Goal: Information Seeking & Learning: Learn about a topic

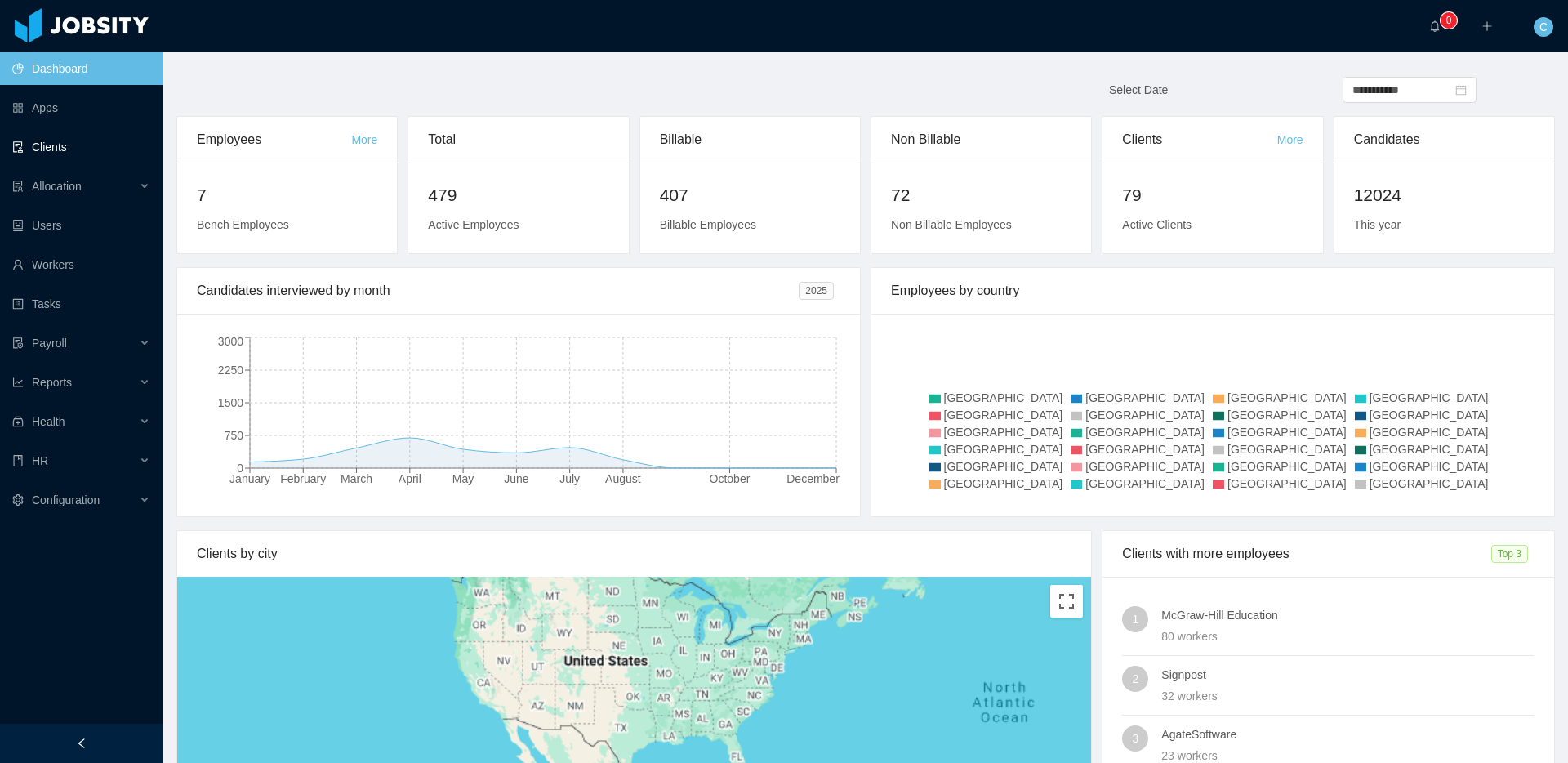
click at [118, 145] on link "Clients" at bounding box center [81, 147] width 138 height 33
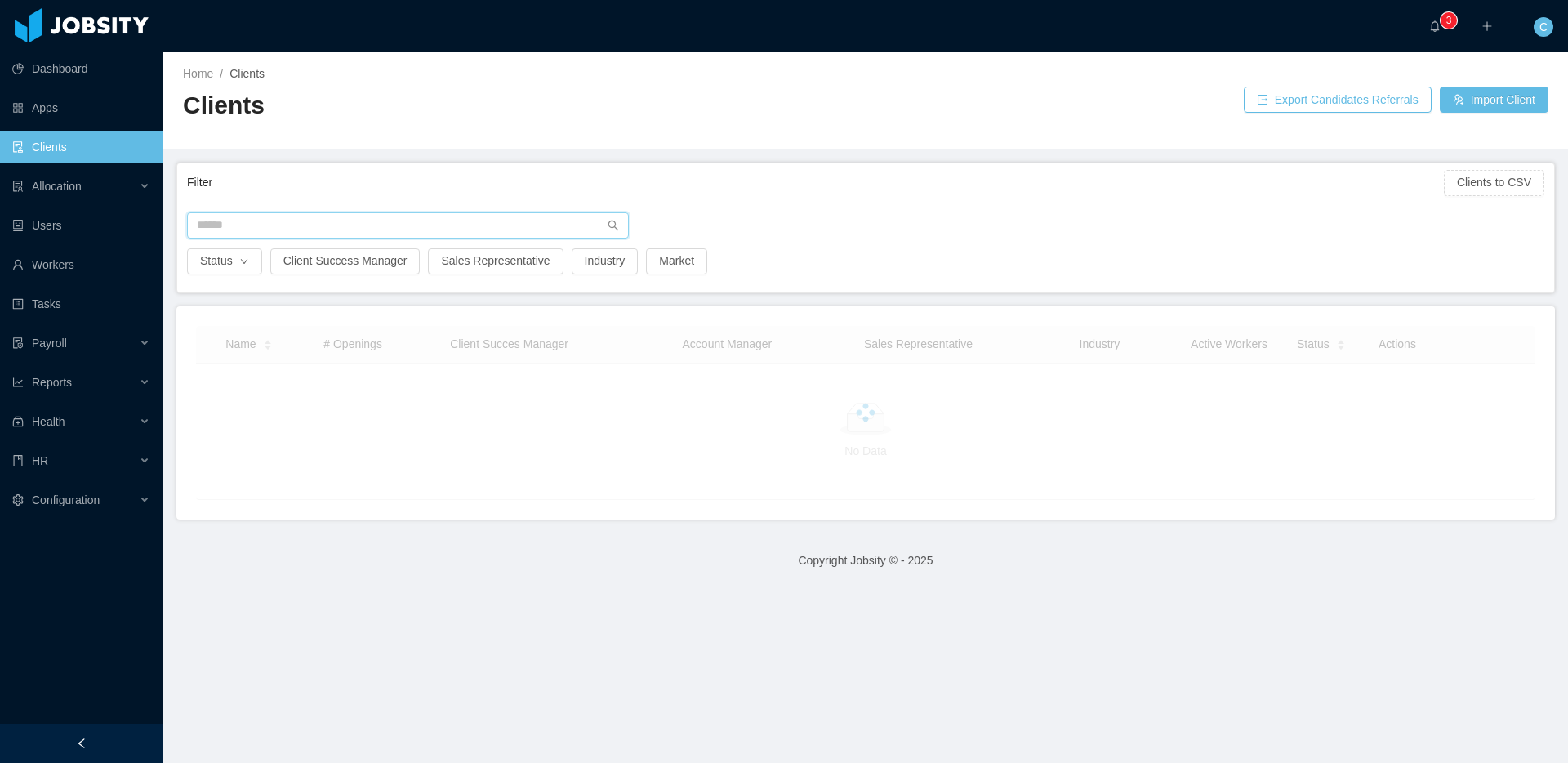
click at [223, 225] on input "text" at bounding box center [407, 225] width 442 height 26
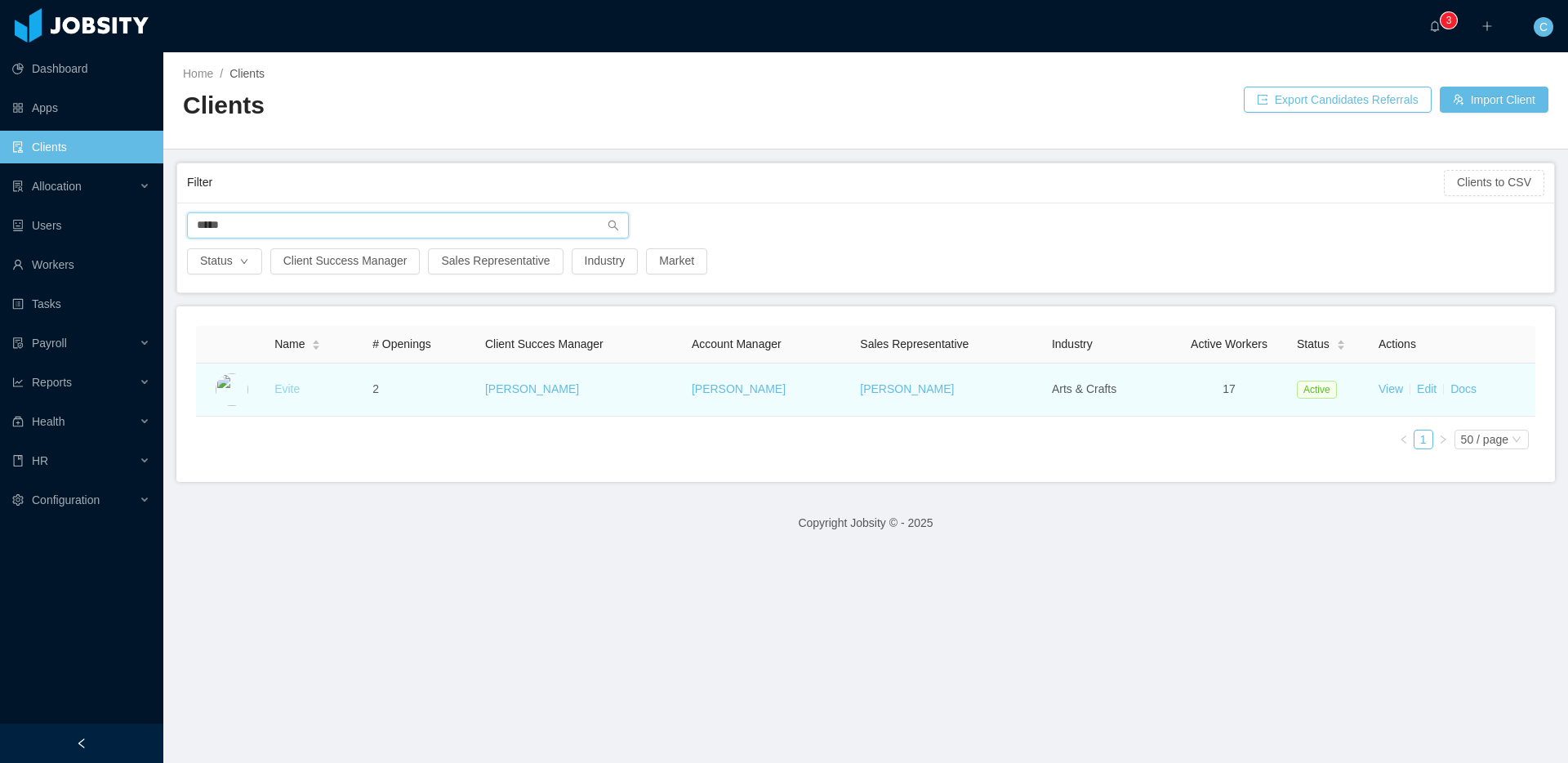
type input "*****"
click at [287, 385] on link "Evite" at bounding box center [287, 389] width 25 height 13
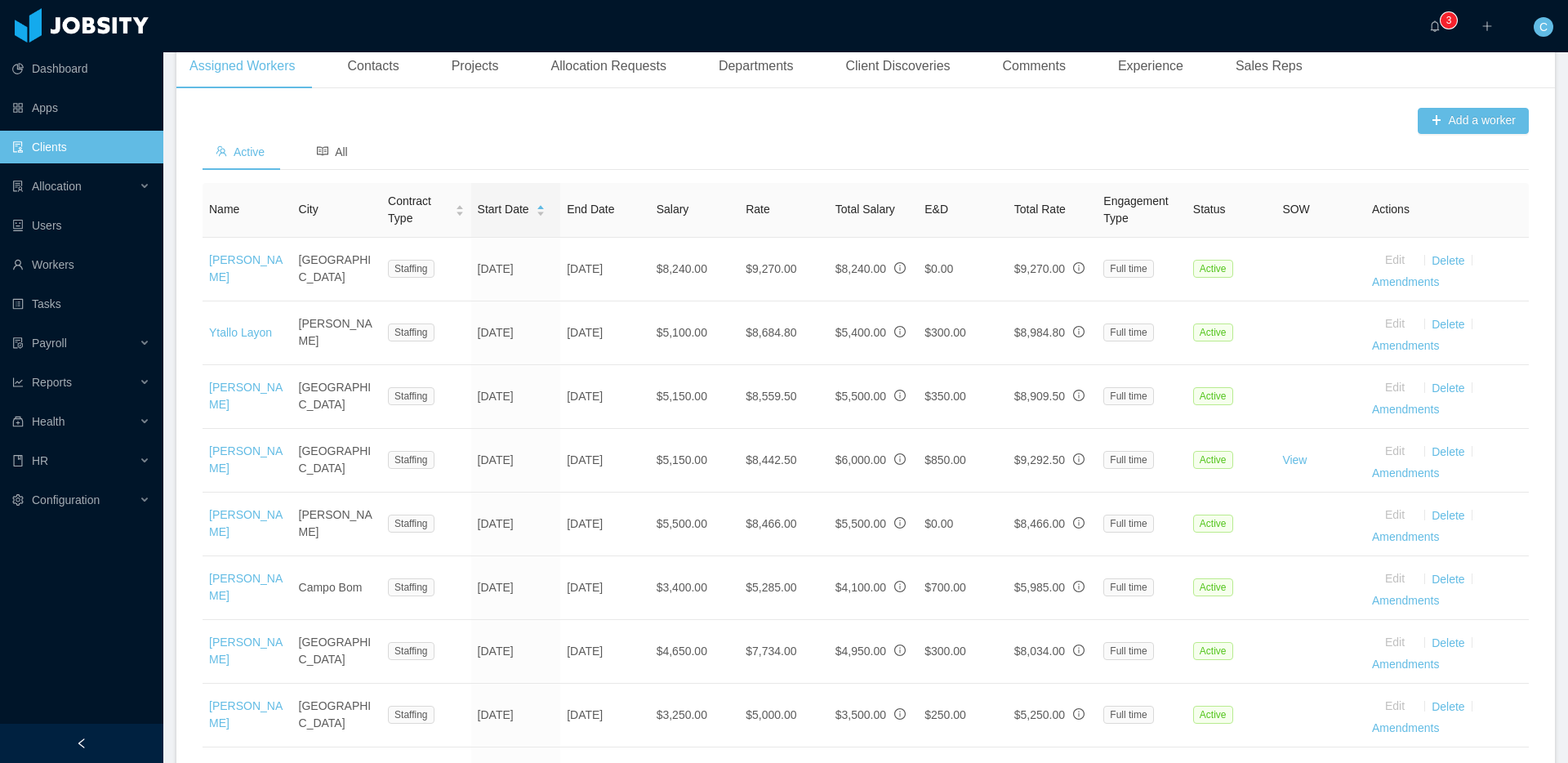
scroll to position [518, 0]
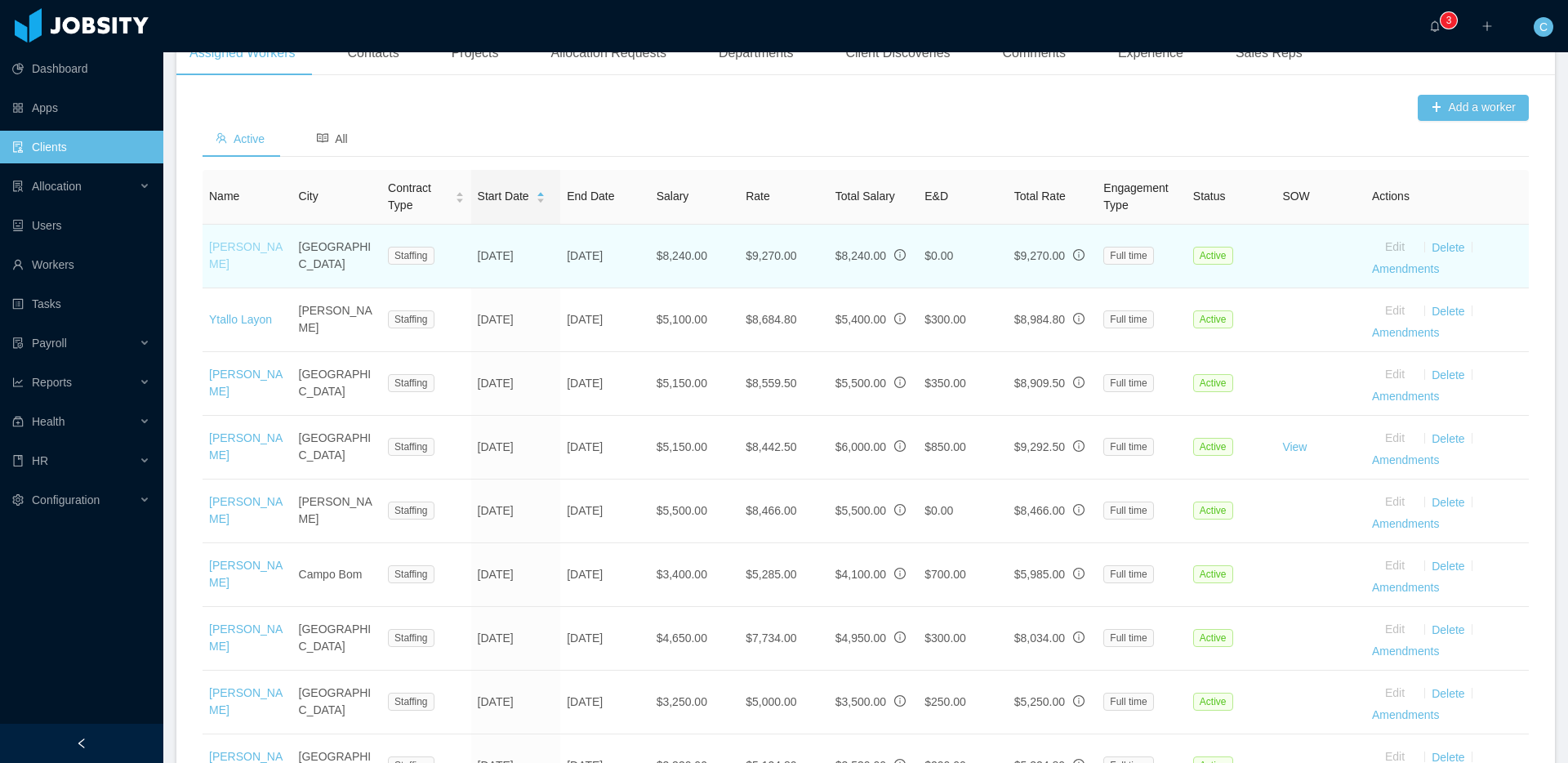
click at [248, 270] on link "Jonatan Dellagostin" at bounding box center [245, 255] width 73 height 30
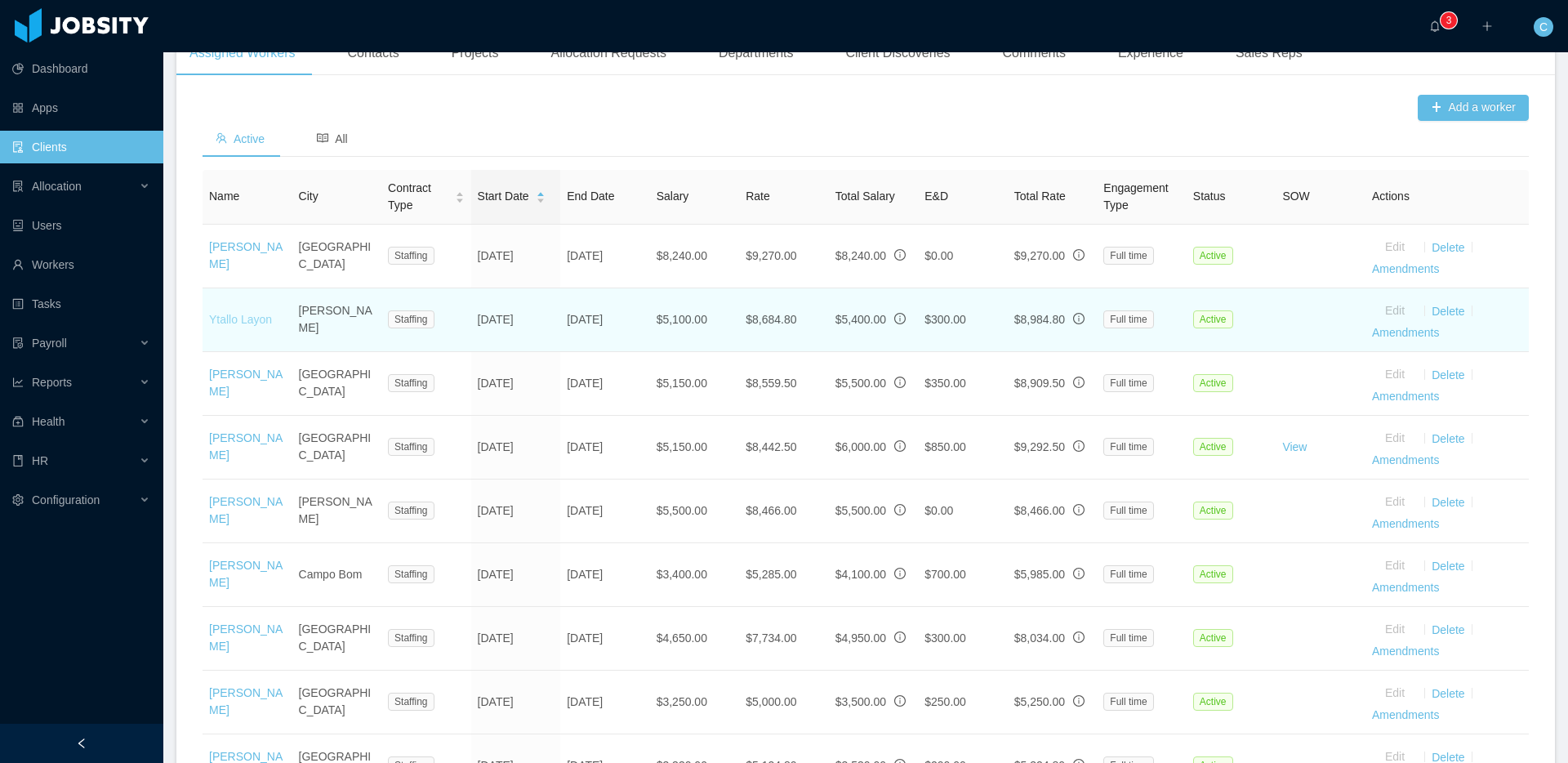
click at [237, 326] on link "Ytallo Layon" at bounding box center [240, 319] width 63 height 13
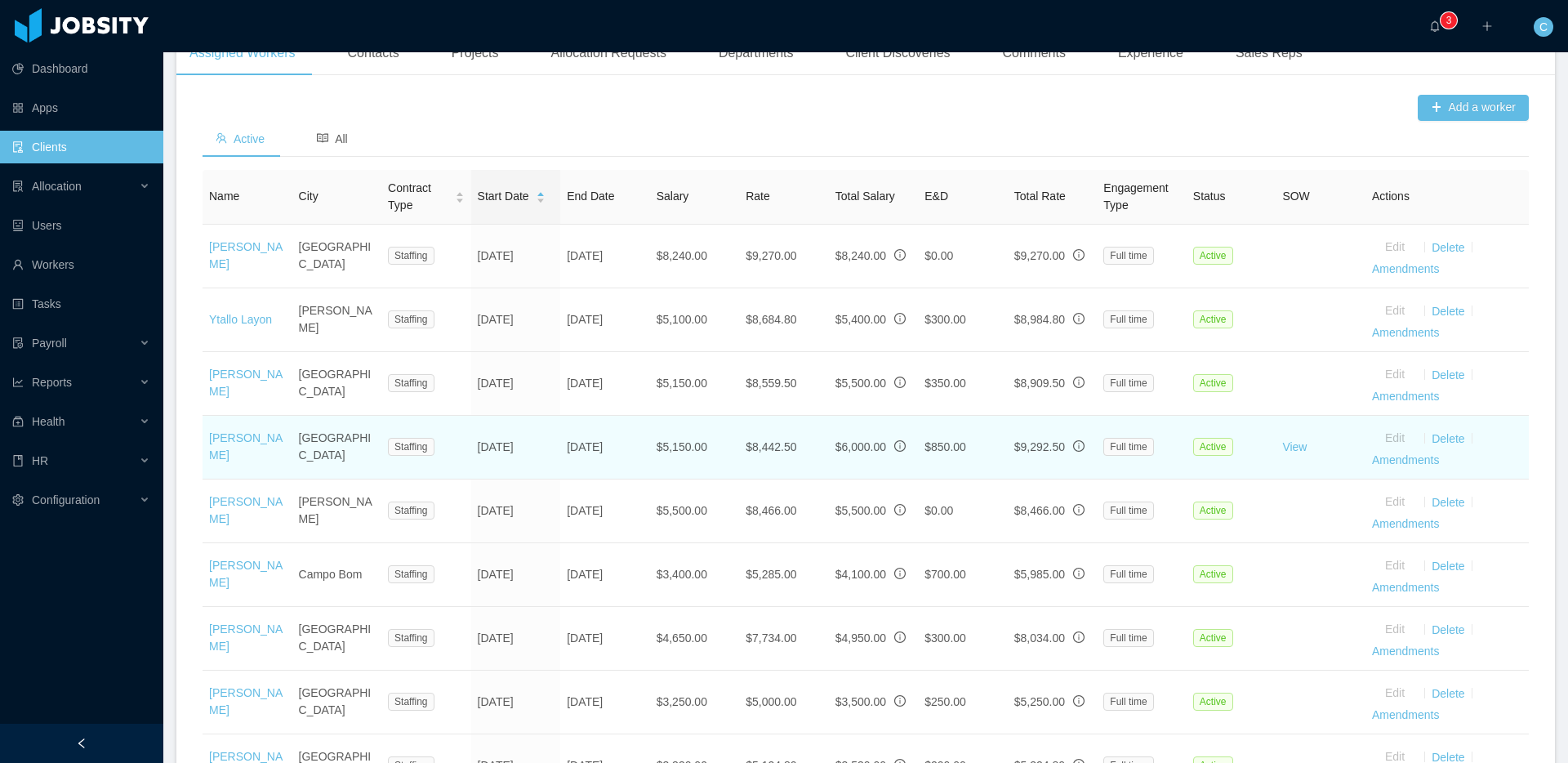
drag, startPoint x: 246, startPoint y: 394, endPoint x: 252, endPoint y: 444, distance: 50.4
click at [246, 395] on link "Davi Coutinho" at bounding box center [245, 382] width 73 height 30
click at [254, 471] on td "Levy Anjos" at bounding box center [247, 447] width 89 height 64
click at [252, 462] on link "Levy Anjos" at bounding box center [245, 445] width 73 height 30
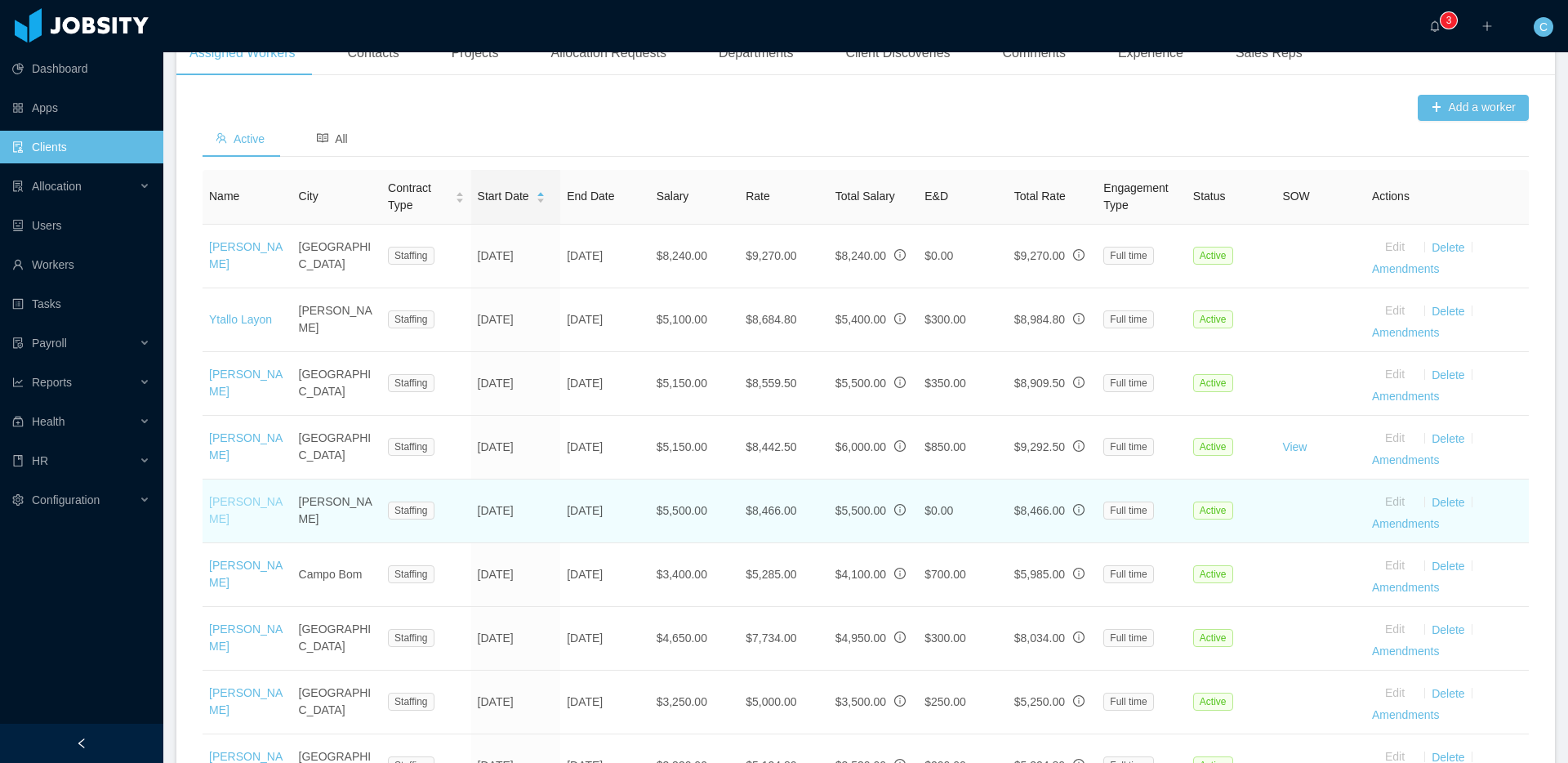
click at [239, 523] on link "Marcelo Aleixo da Silva" at bounding box center [245, 510] width 73 height 30
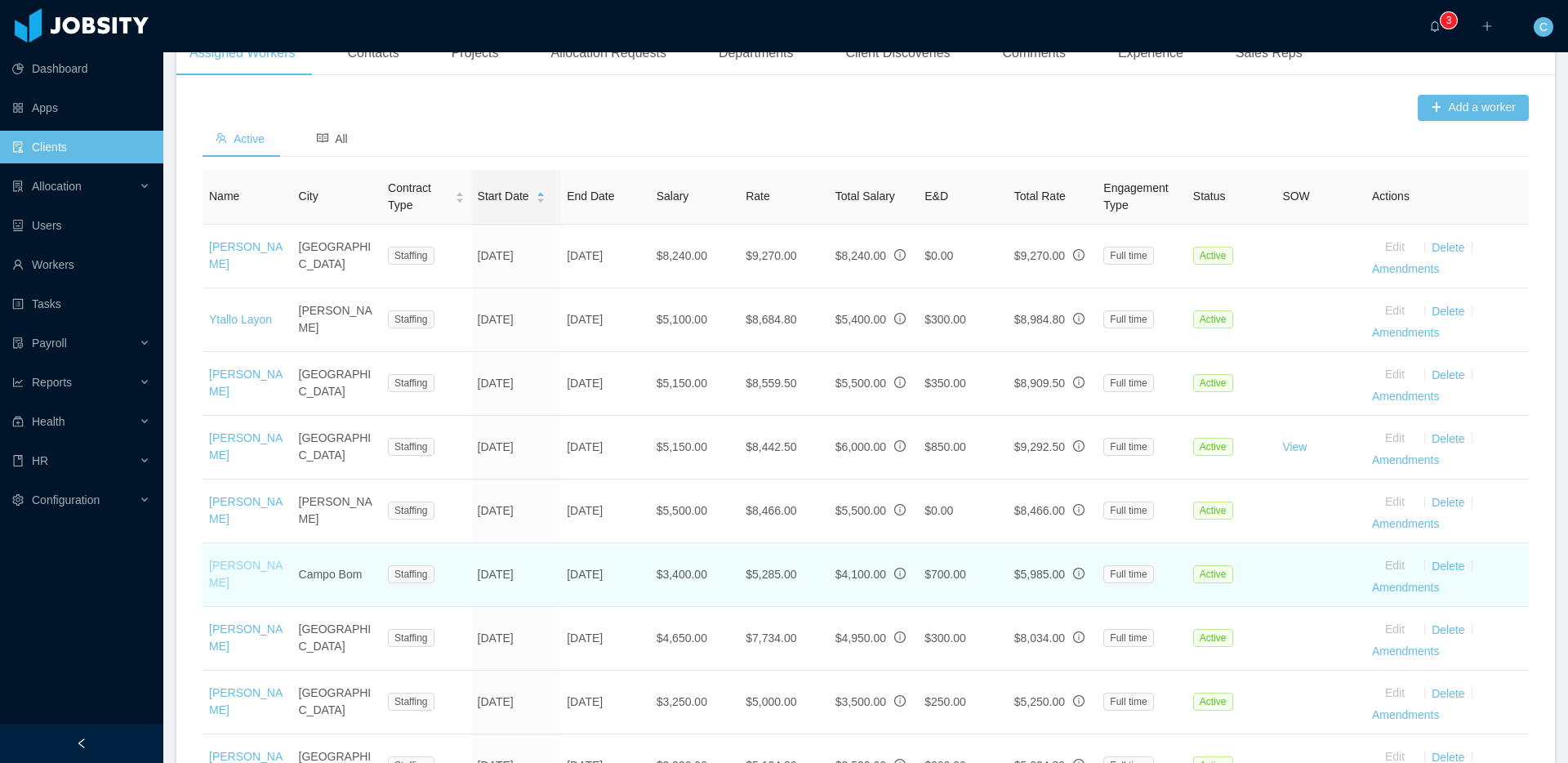
click at [237, 581] on link "[PERSON_NAME]" at bounding box center [245, 573] width 73 height 30
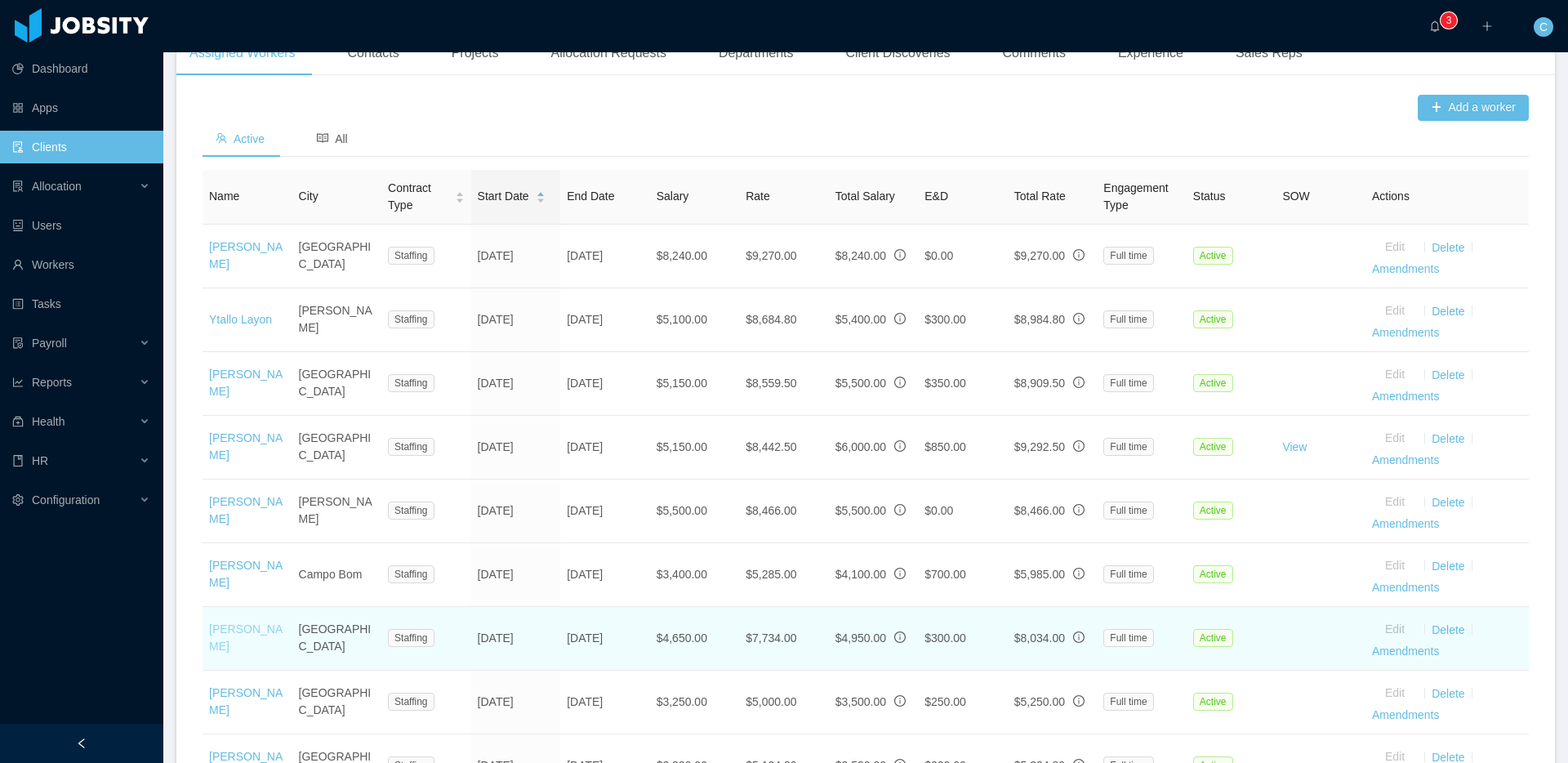
click at [232, 652] on link "Julio Oliveira" at bounding box center [245, 637] width 73 height 30
